Goal: Task Accomplishment & Management: Manage account settings

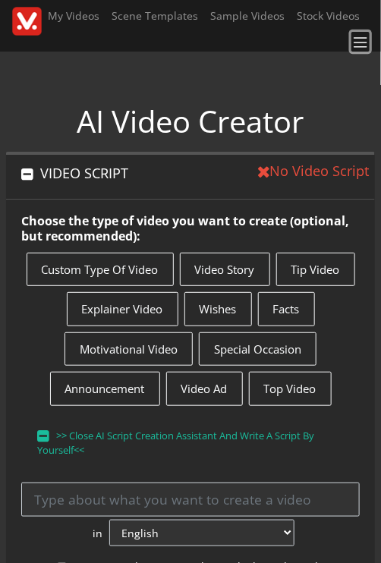
click at [363, 41] on span at bounding box center [360, 42] width 17 height 17
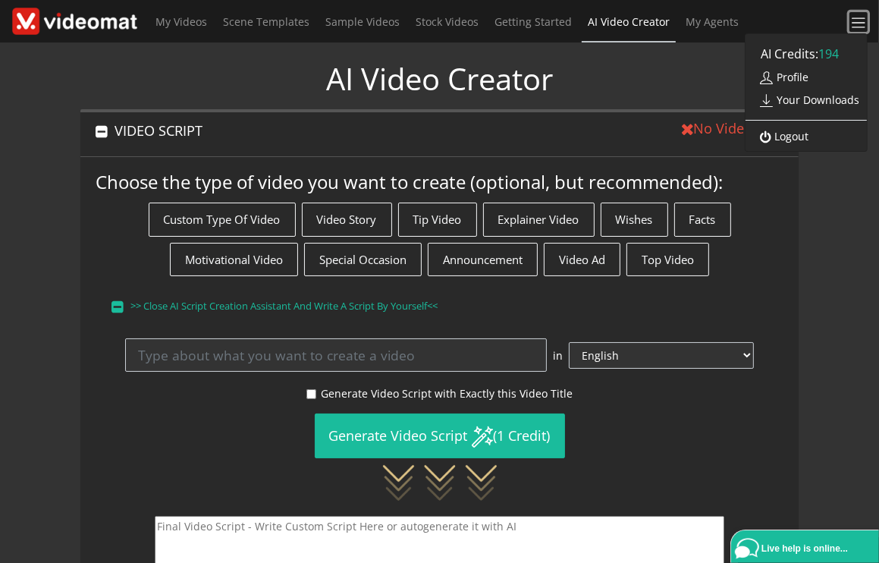
click at [380, 27] on span at bounding box center [859, 22] width 17 height 17
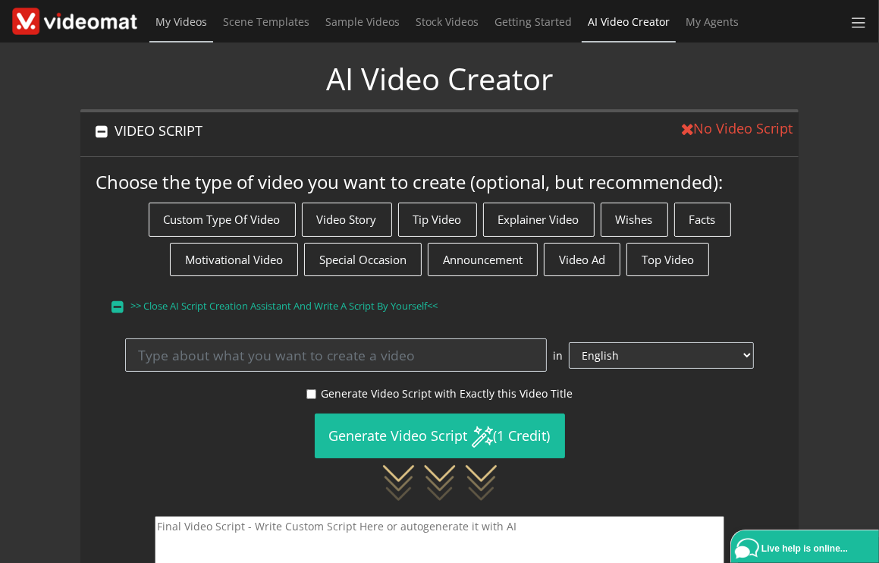
click at [176, 14] on link "My Videos" at bounding box center [181, 22] width 64 height 44
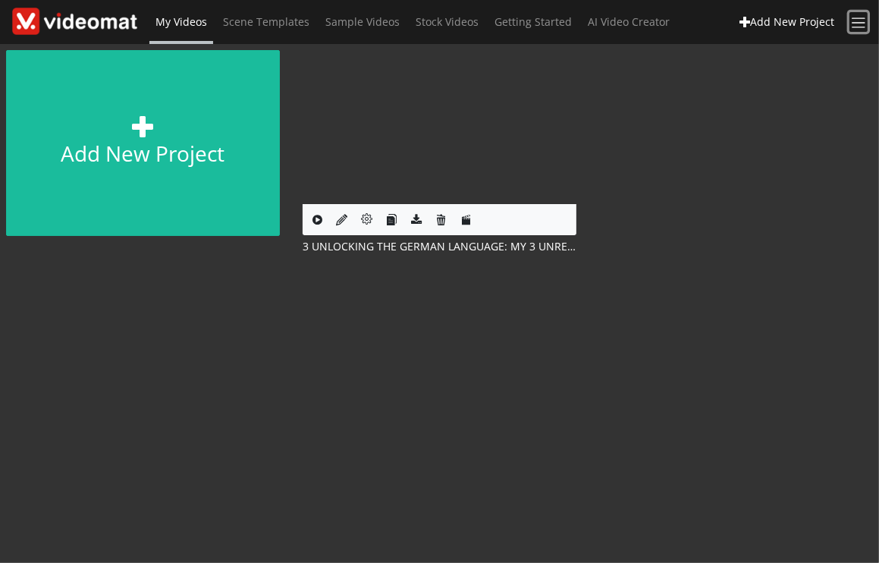
click at [858, 24] on span at bounding box center [859, 22] width 17 height 17
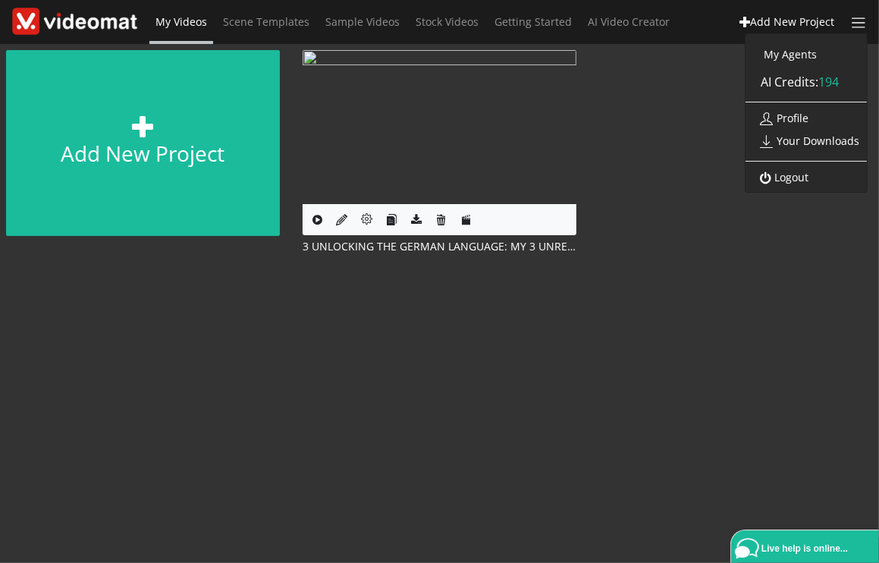
click at [806, 177] on link "Logout" at bounding box center [781, 177] width 71 height 27
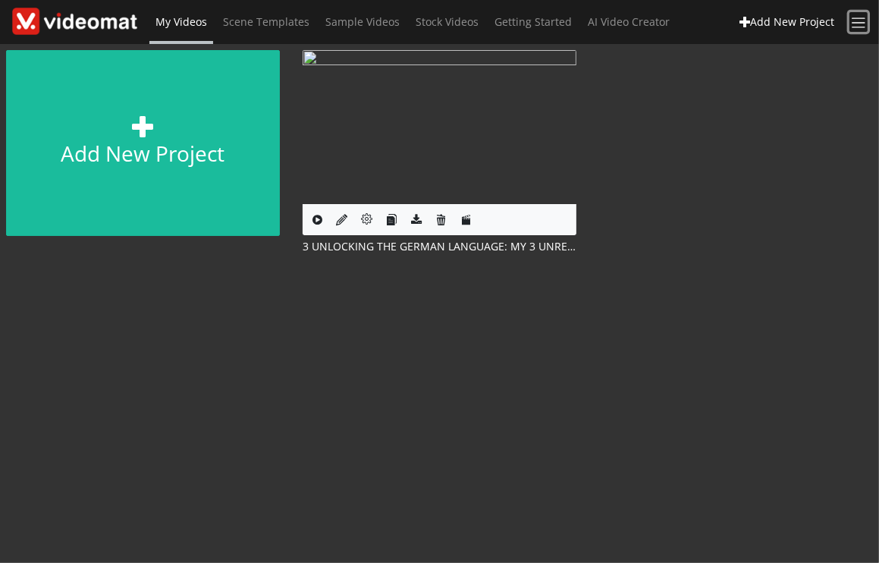
click at [860, 24] on span at bounding box center [859, 22] width 17 height 17
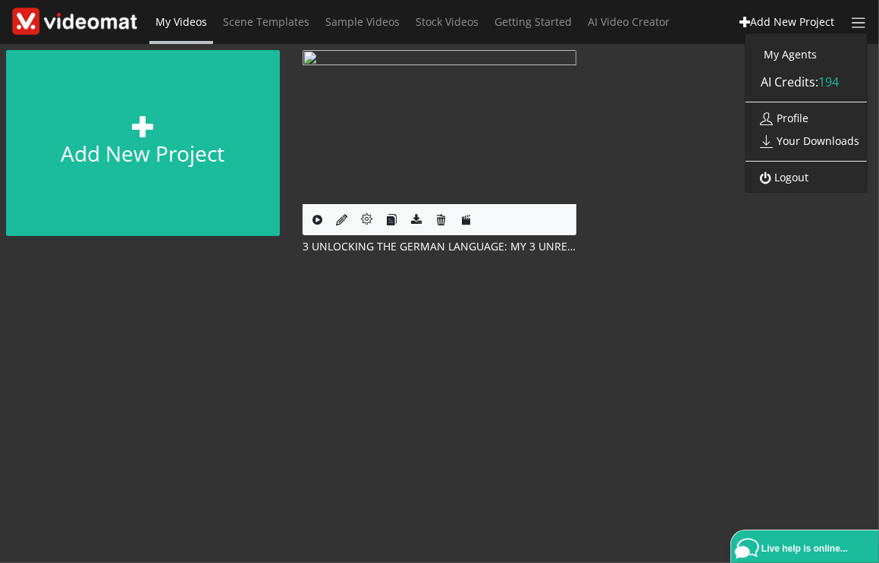
click at [781, 175] on link "Logout" at bounding box center [781, 177] width 71 height 27
